Goal: Navigation & Orientation: Find specific page/section

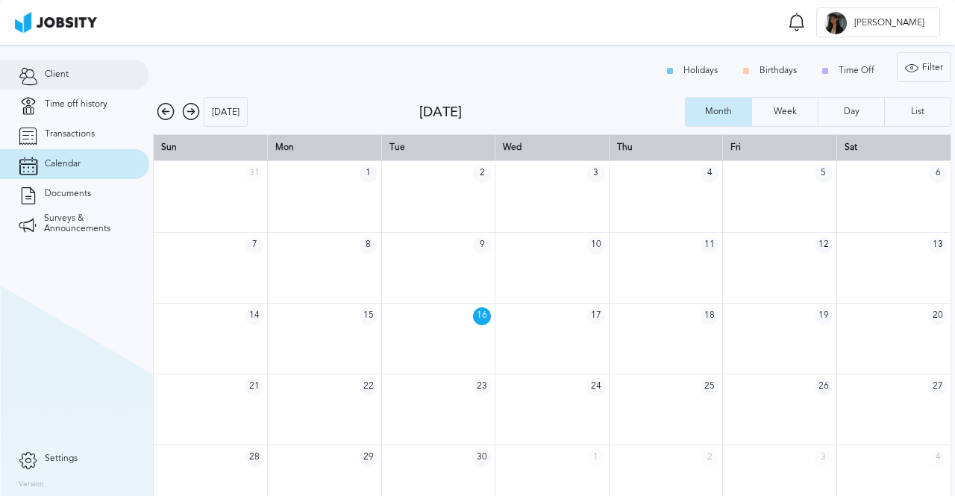
click at [58, 78] on span "Client" at bounding box center [57, 74] width 24 height 10
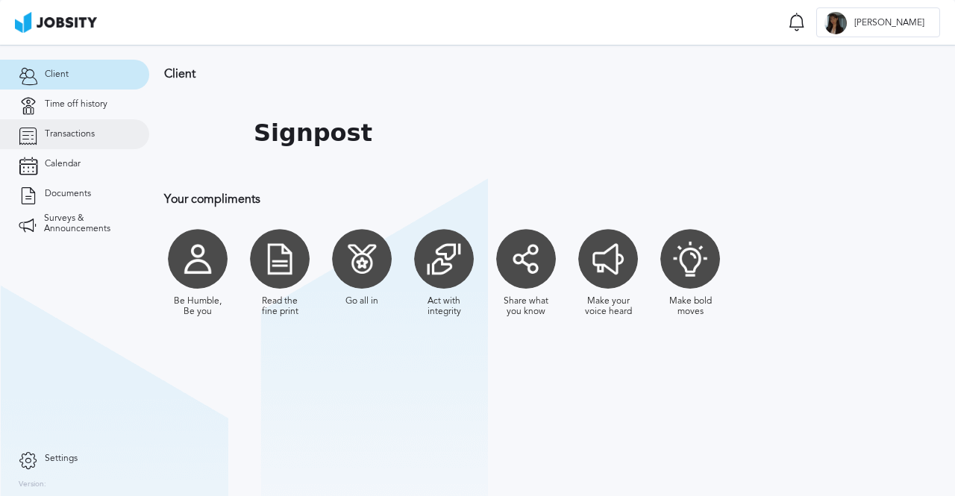
click at [63, 129] on span "Transactions" at bounding box center [70, 134] width 50 height 10
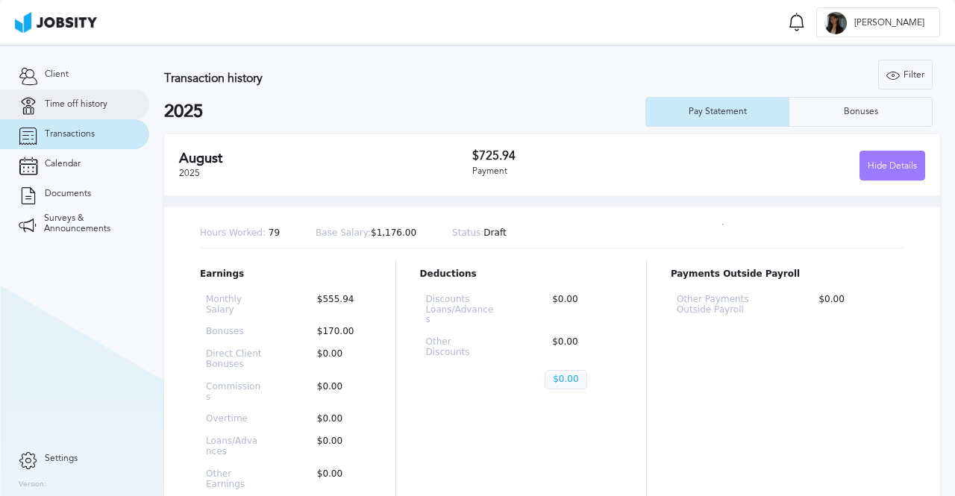
click at [70, 109] on span "Time off history" at bounding box center [76, 104] width 63 height 10
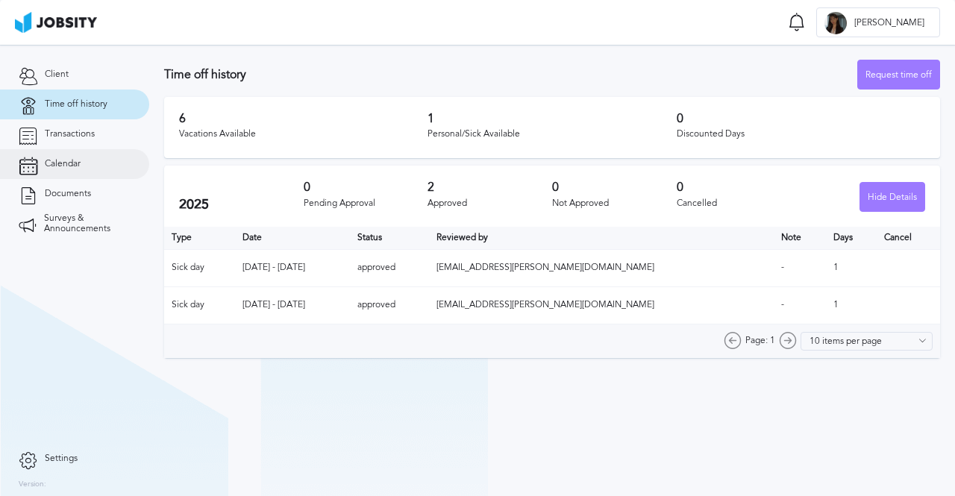
click at [49, 165] on span "Calendar" at bounding box center [63, 164] width 36 height 10
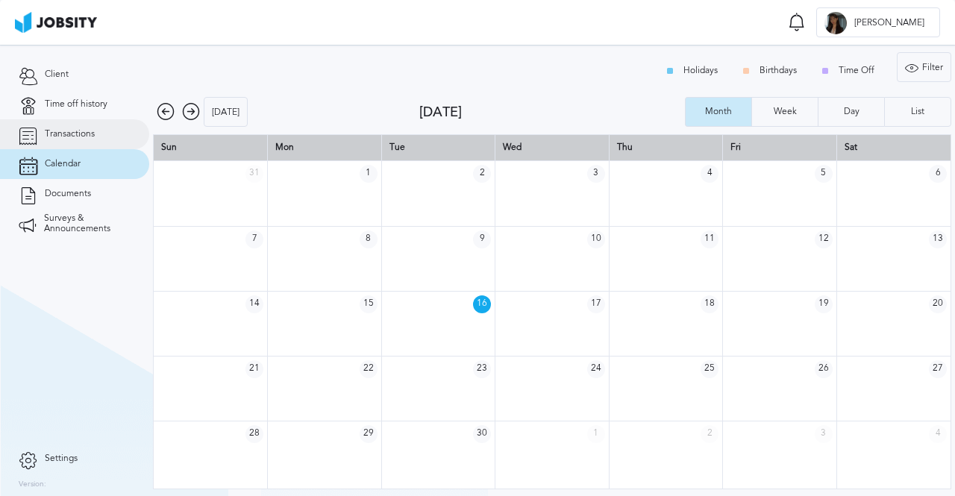
click at [46, 143] on link "Transactions" at bounding box center [74, 134] width 149 height 30
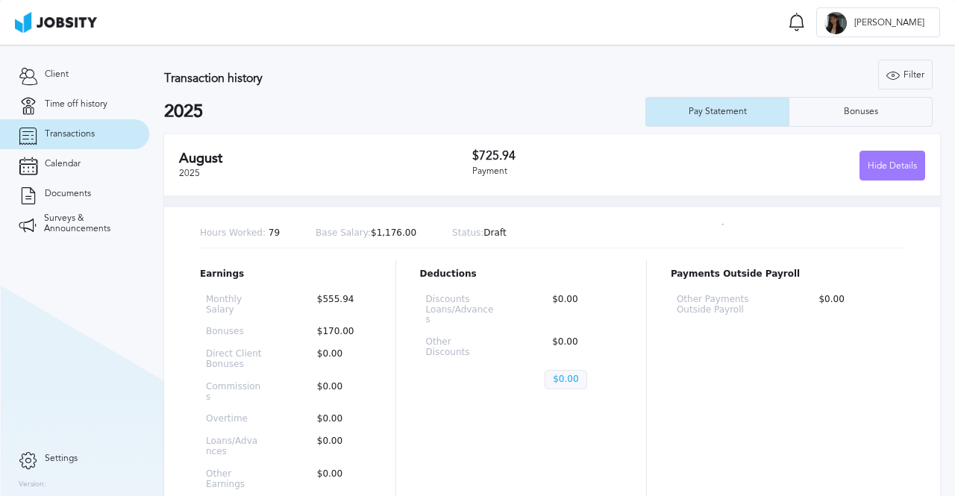
scroll to position [224, 0]
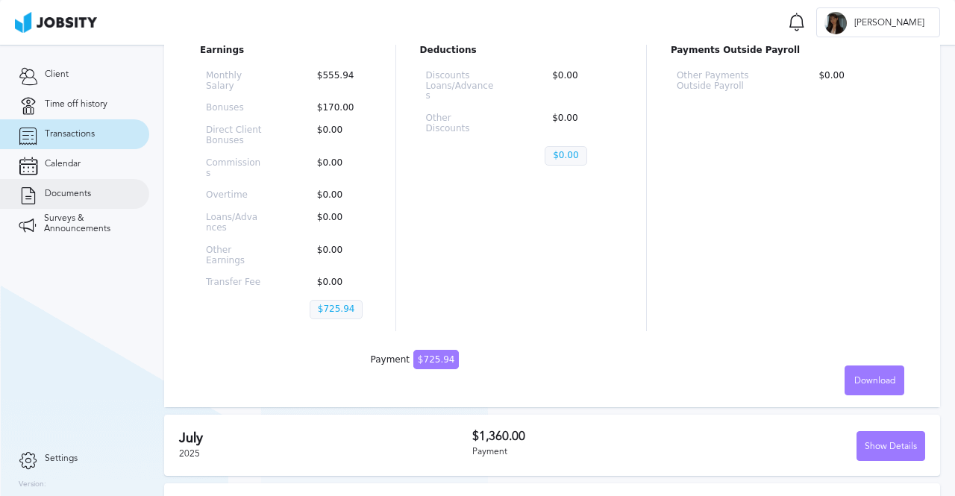
click at [72, 196] on span "Documents" at bounding box center [68, 194] width 46 height 10
